Goal: Task Accomplishment & Management: Manage account settings

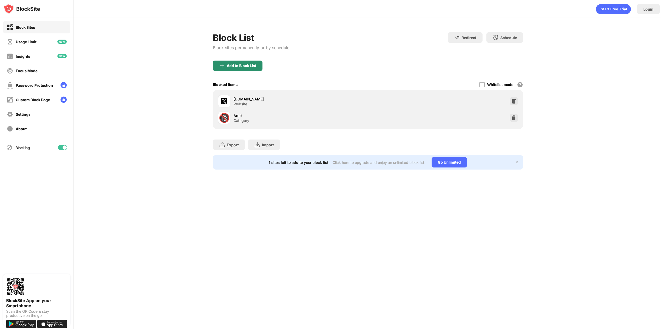
click at [246, 70] on div "Add to Block List" at bounding box center [238, 66] width 50 height 10
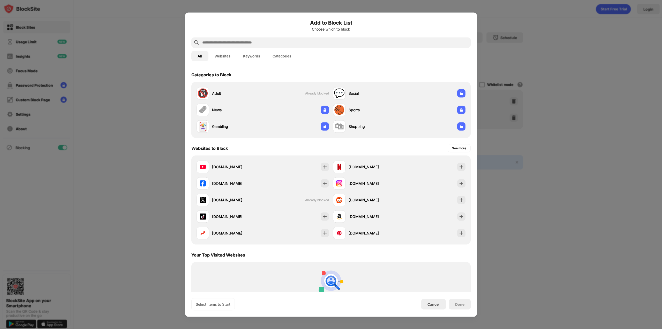
click at [263, 42] on input "text" at bounding box center [335, 42] width 267 height 6
paste input "**********"
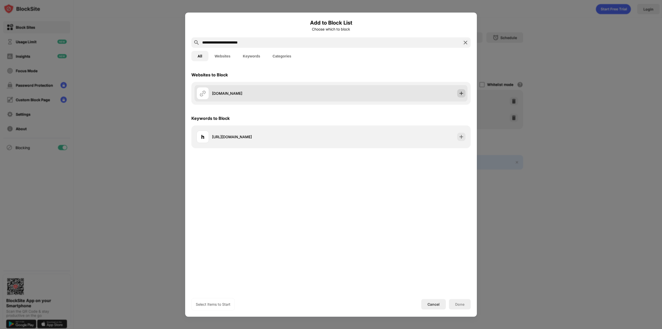
type input "**********"
click at [460, 94] on img at bounding box center [461, 93] width 5 height 5
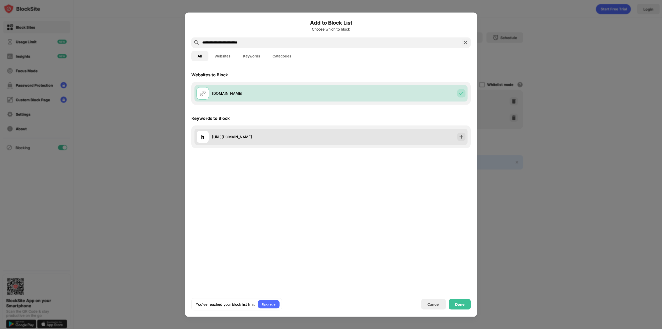
click at [460, 132] on div "h [URL][DOMAIN_NAME]" at bounding box center [331, 136] width 273 height 17
click at [465, 138] on div at bounding box center [462, 136] width 8 height 8
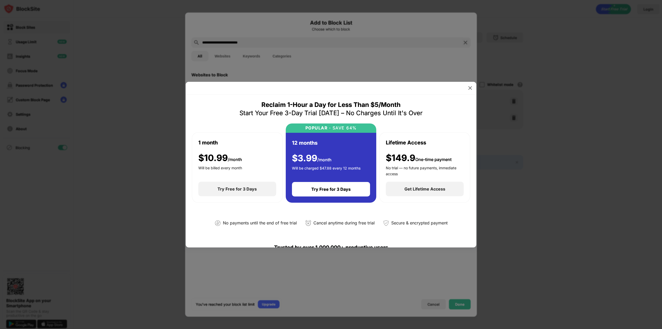
click at [466, 92] on div at bounding box center [331, 88] width 291 height 13
click at [470, 87] on img at bounding box center [470, 87] width 5 height 5
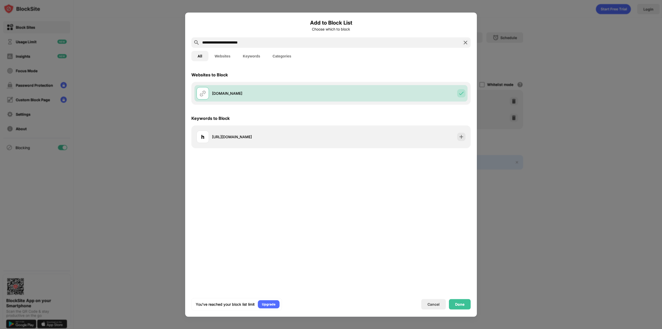
click at [455, 309] on div "You’ve reached your block list limit Upgrade Cancel Done" at bounding box center [331, 304] width 279 height 12
click at [463, 306] on div "Done" at bounding box center [459, 304] width 9 height 4
